Goal: Check status: Check status

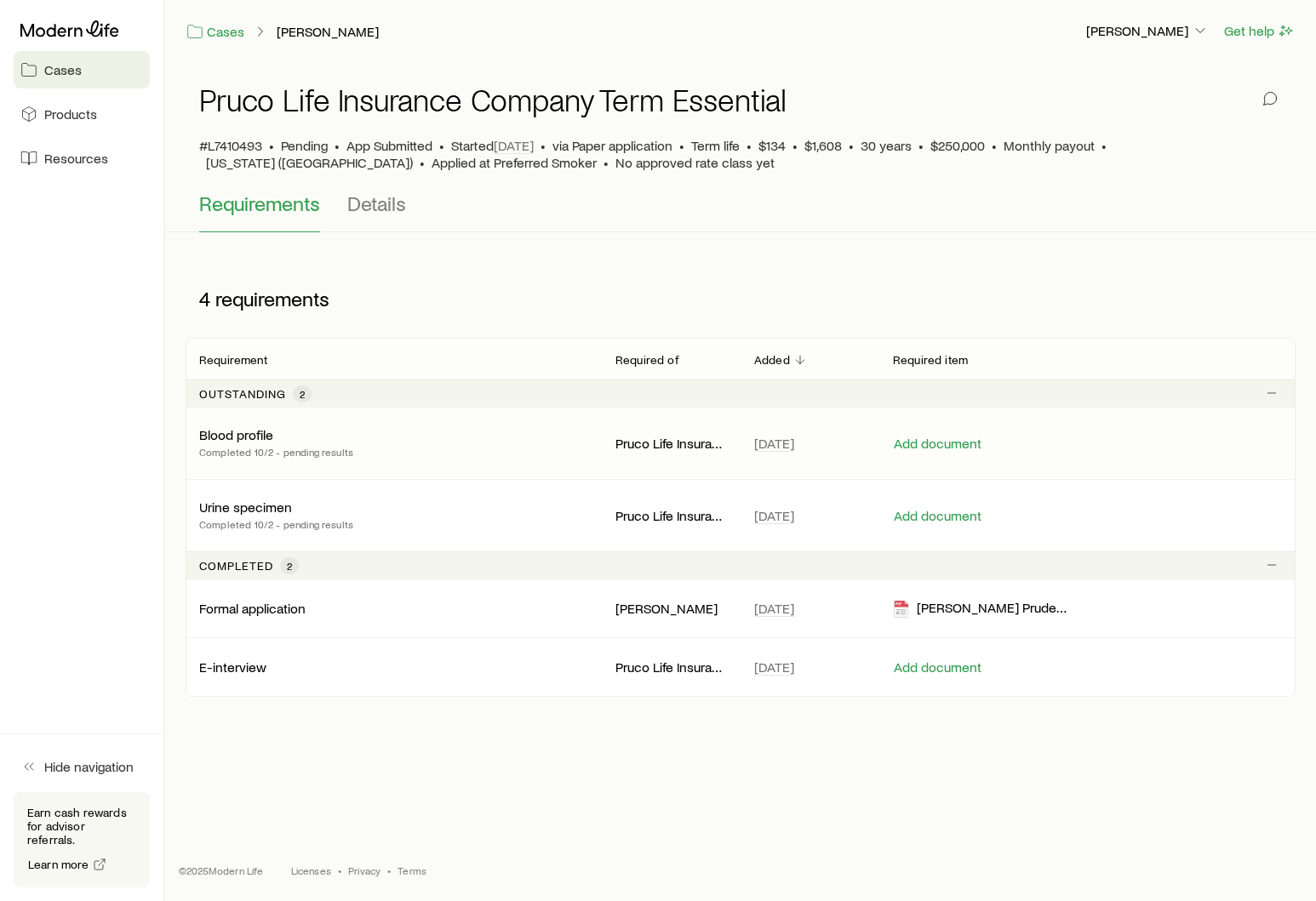
click at [323, 453] on p "Completed 10/2 - pending results" at bounding box center [276, 452] width 155 height 17
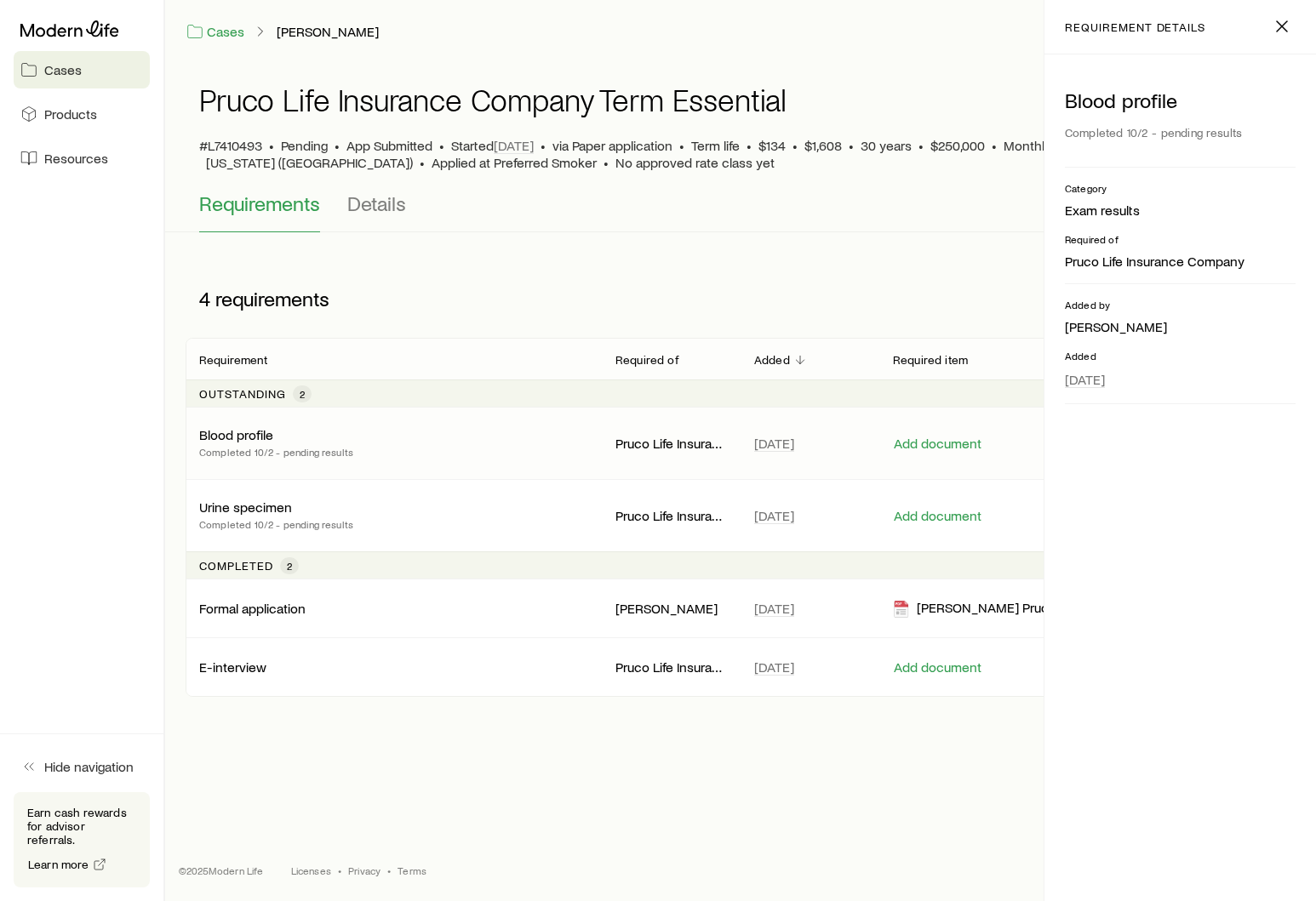
click at [323, 453] on p "Completed 10/2 - pending results" at bounding box center [276, 452] width 155 height 17
click at [296, 532] on p "Completed 10/2 - pending results" at bounding box center [276, 524] width 155 height 17
click at [282, 509] on p "Urine specimen" at bounding box center [246, 507] width 93 height 17
click at [1284, 28] on line "button" at bounding box center [1283, 27] width 10 height 10
